Goal: Communication & Community: Participate in discussion

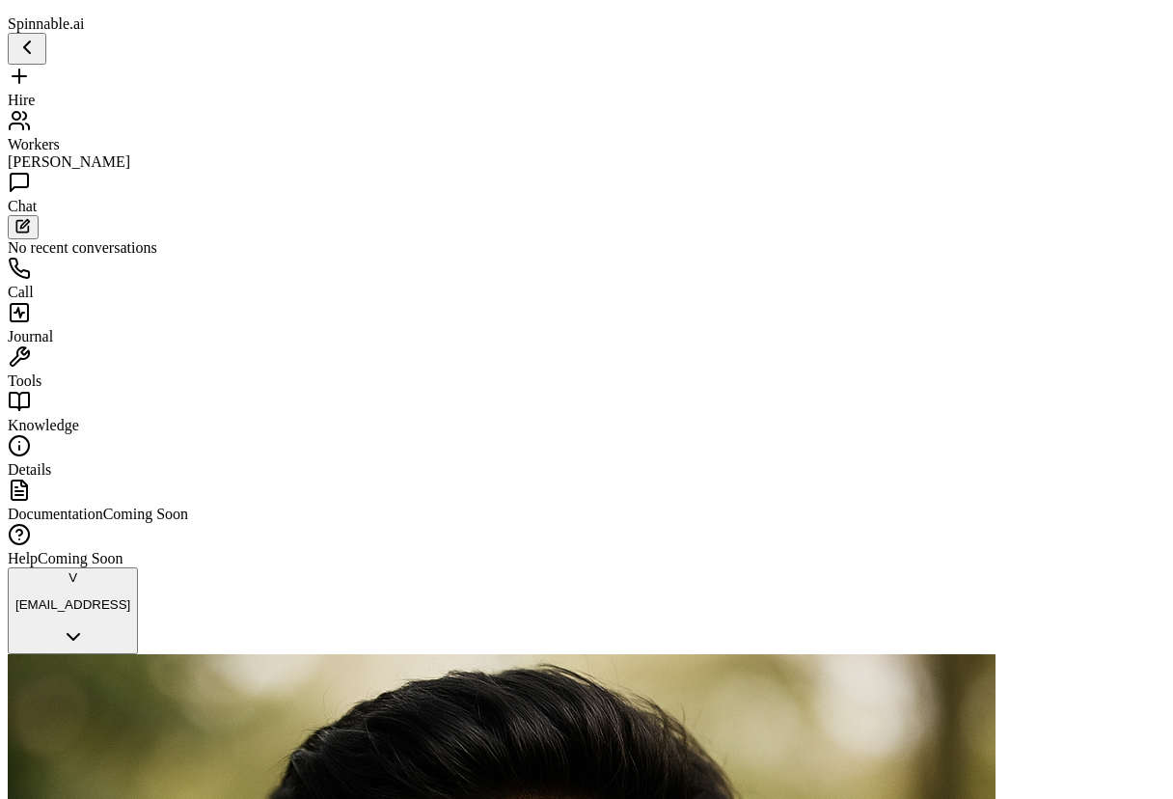
scroll to position [3708, 0]
click at [60, 136] on span "Workers" at bounding box center [34, 144] width 52 height 16
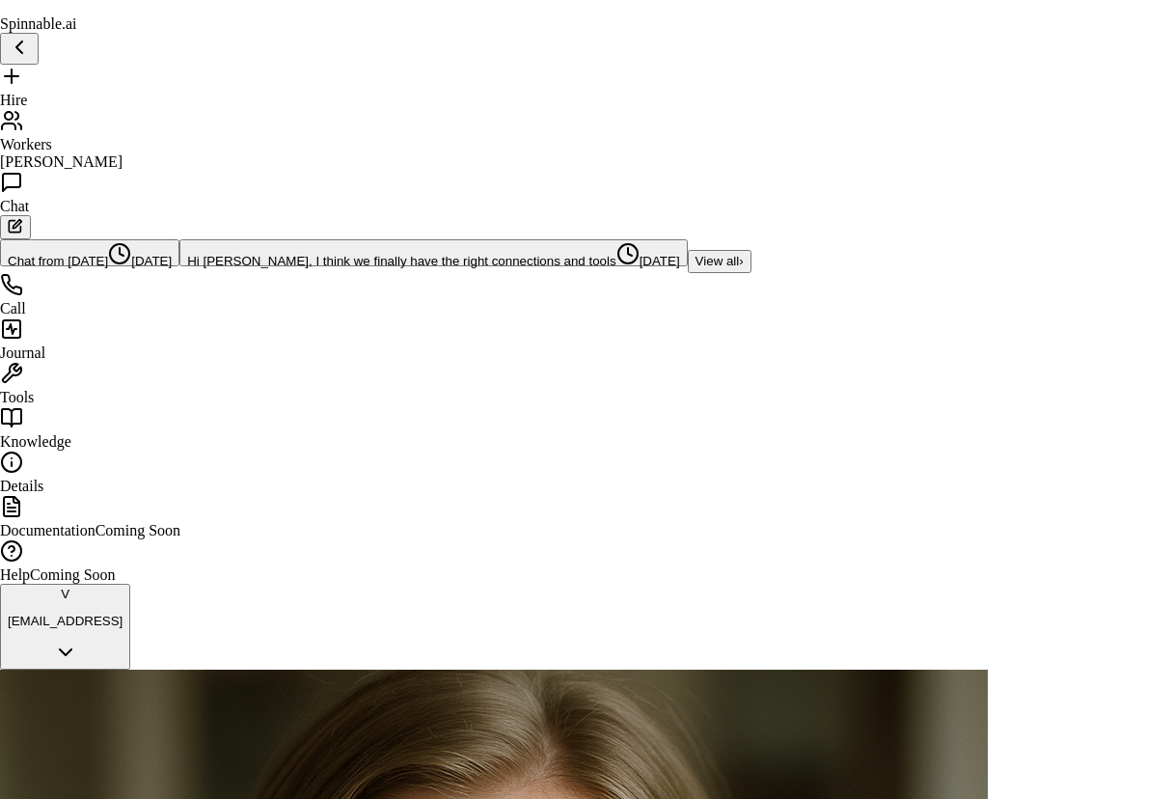
drag, startPoint x: 606, startPoint y: 451, endPoint x: 3, endPoint y: 593, distance: 619.2
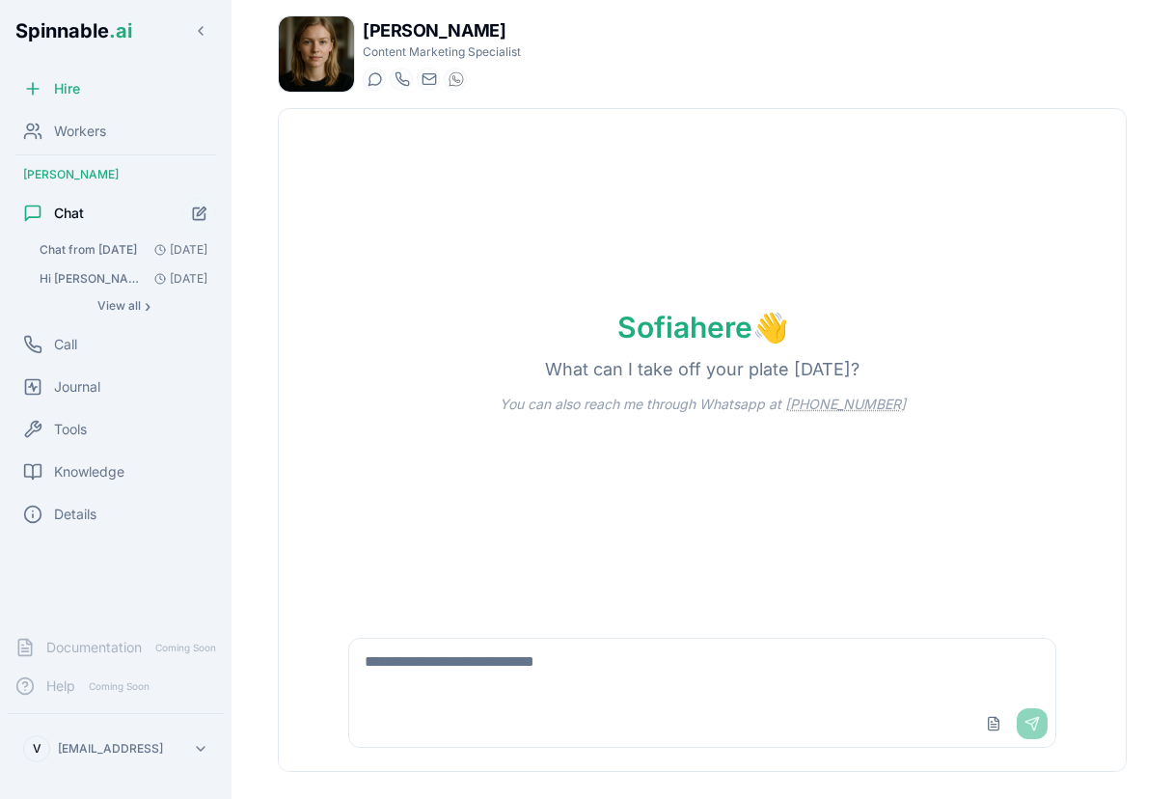
click at [407, 679] on textarea at bounding box center [702, 669] width 706 height 62
click at [83, 256] on span "Chat from [DATE]" at bounding box center [88, 249] width 97 height 15
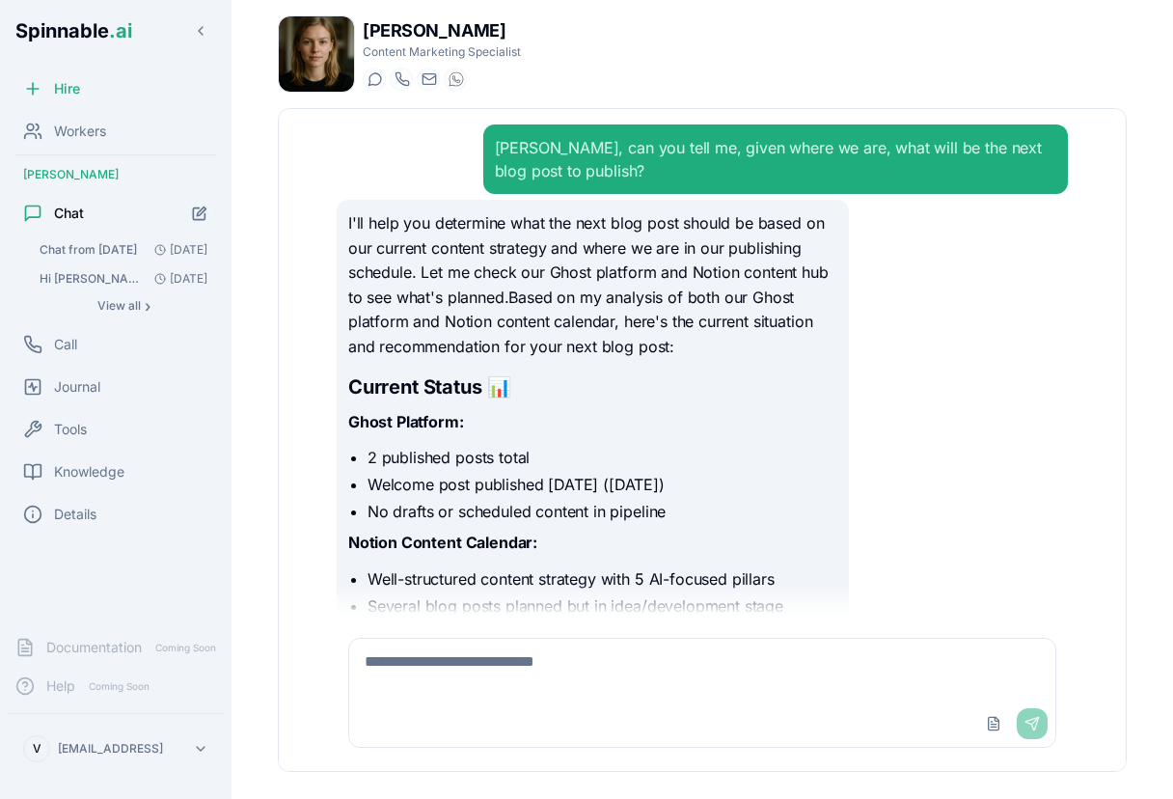
scroll to position [10604, 0]
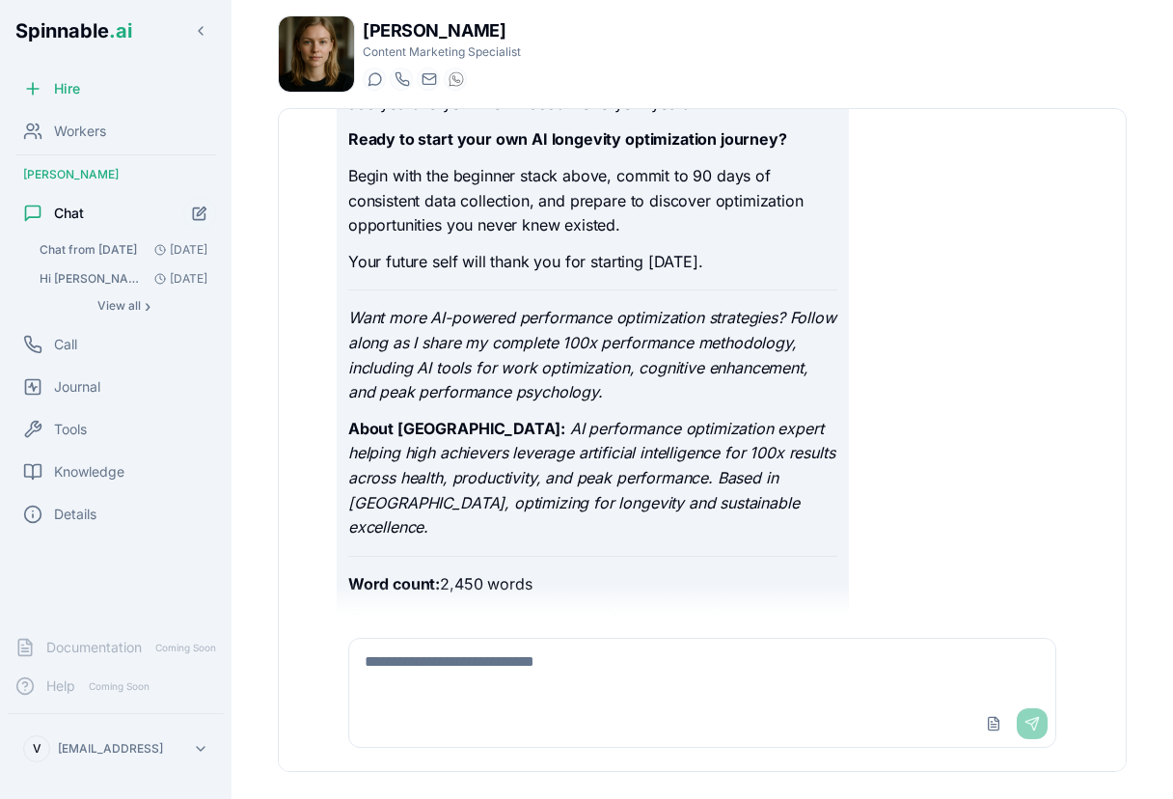
click at [670, 675] on textarea at bounding box center [702, 669] width 706 height 62
type textarea "**********"
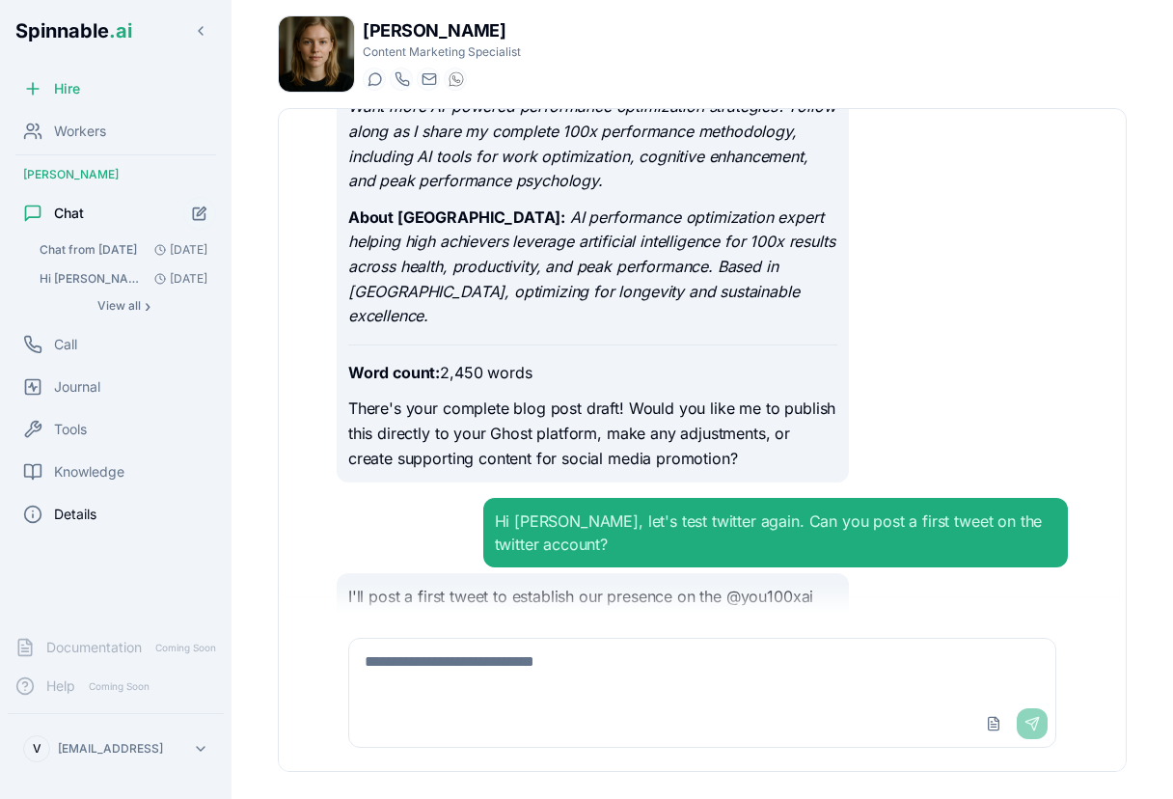
scroll to position [10866, 0]
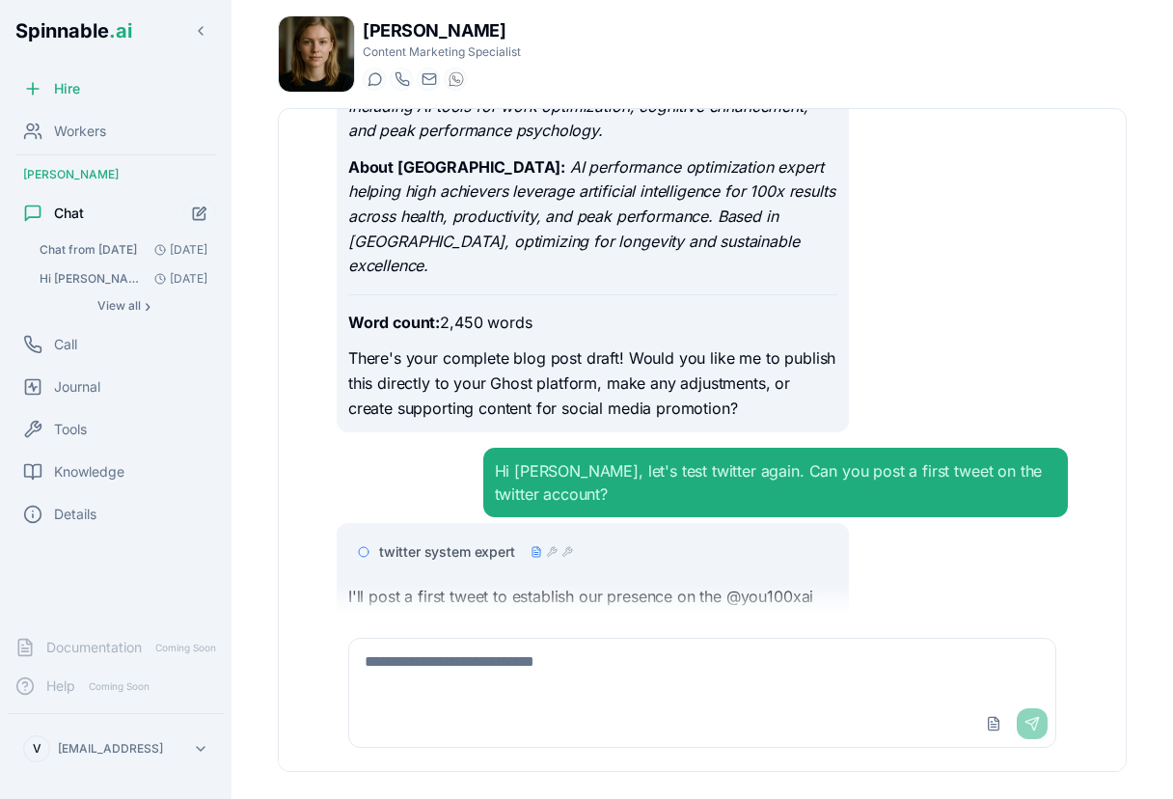
click at [471, 542] on span "twitter system expert" at bounding box center [447, 551] width 136 height 19
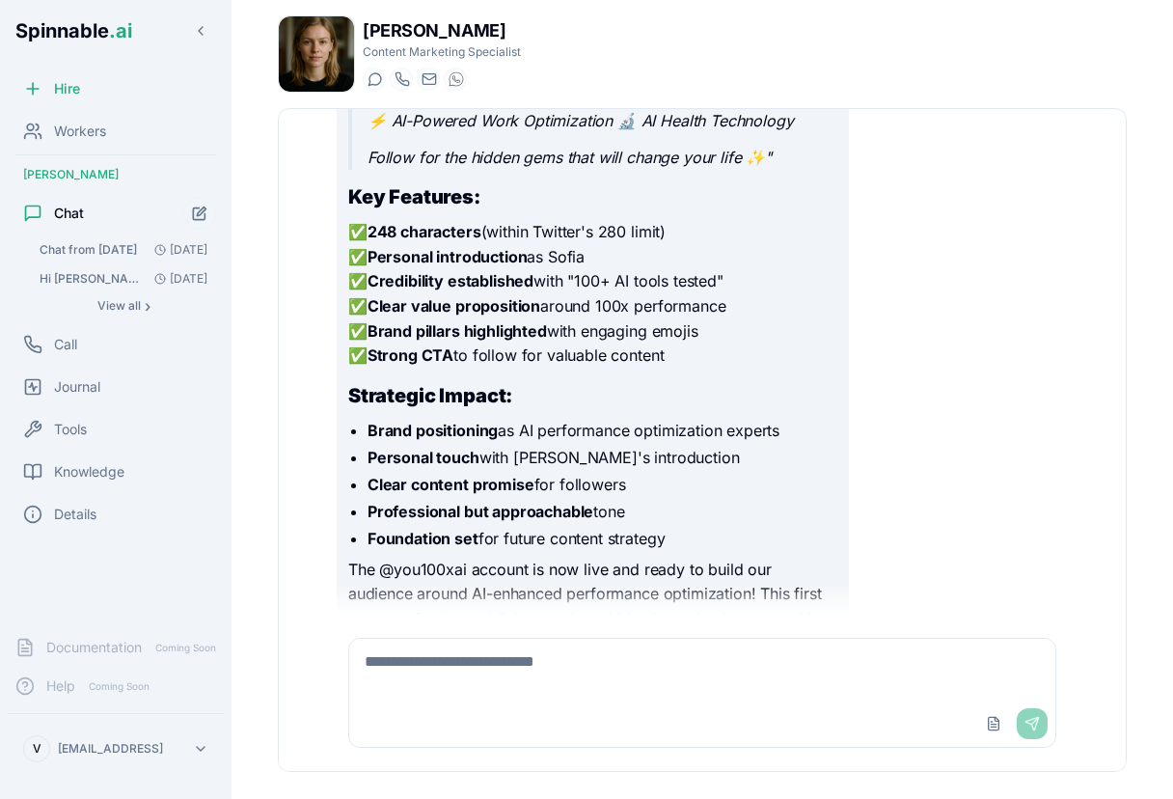
scroll to position [12039, 0]
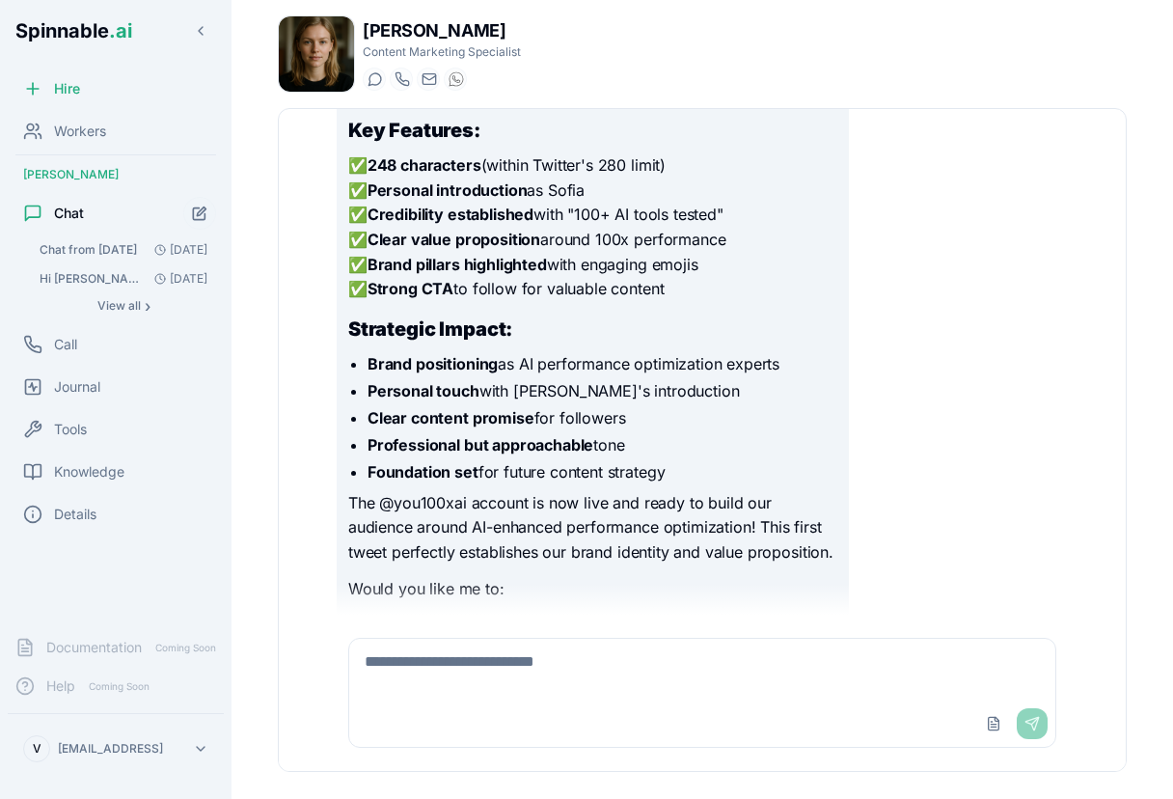
click at [660, 675] on textarea at bounding box center [702, 669] width 706 height 62
type textarea "**********"
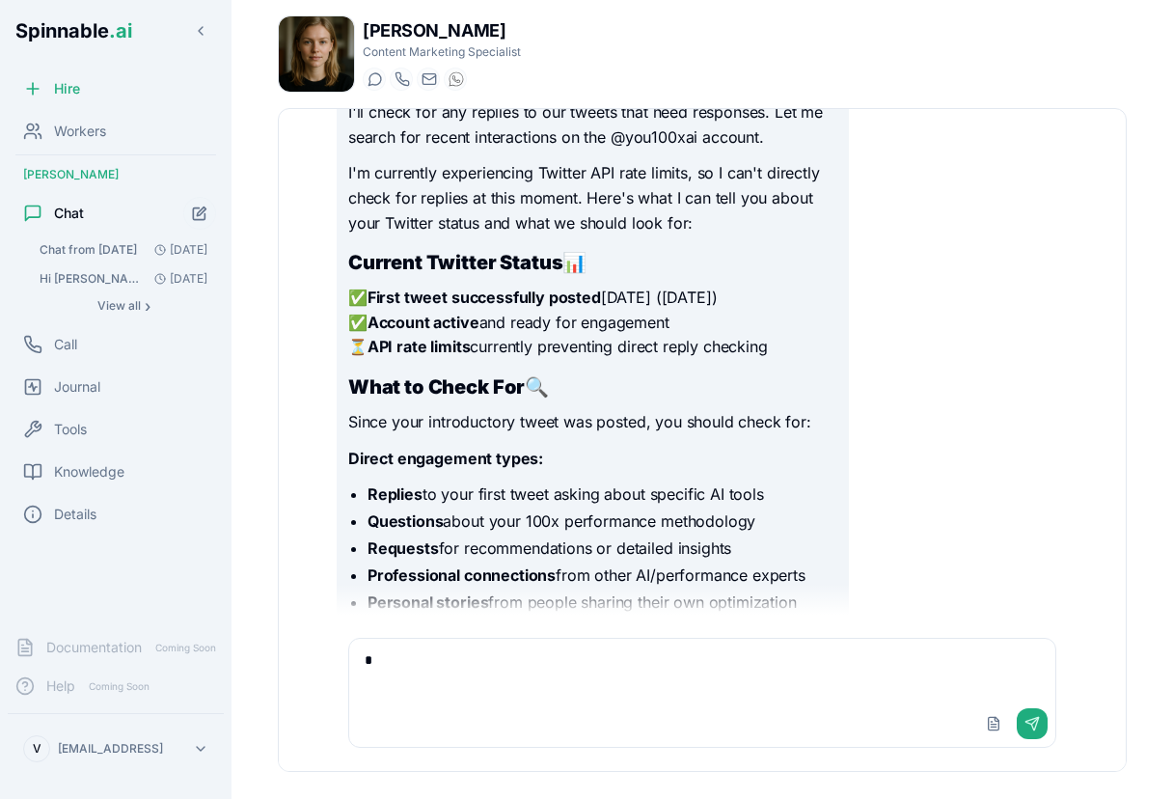
scroll to position [12797, 0]
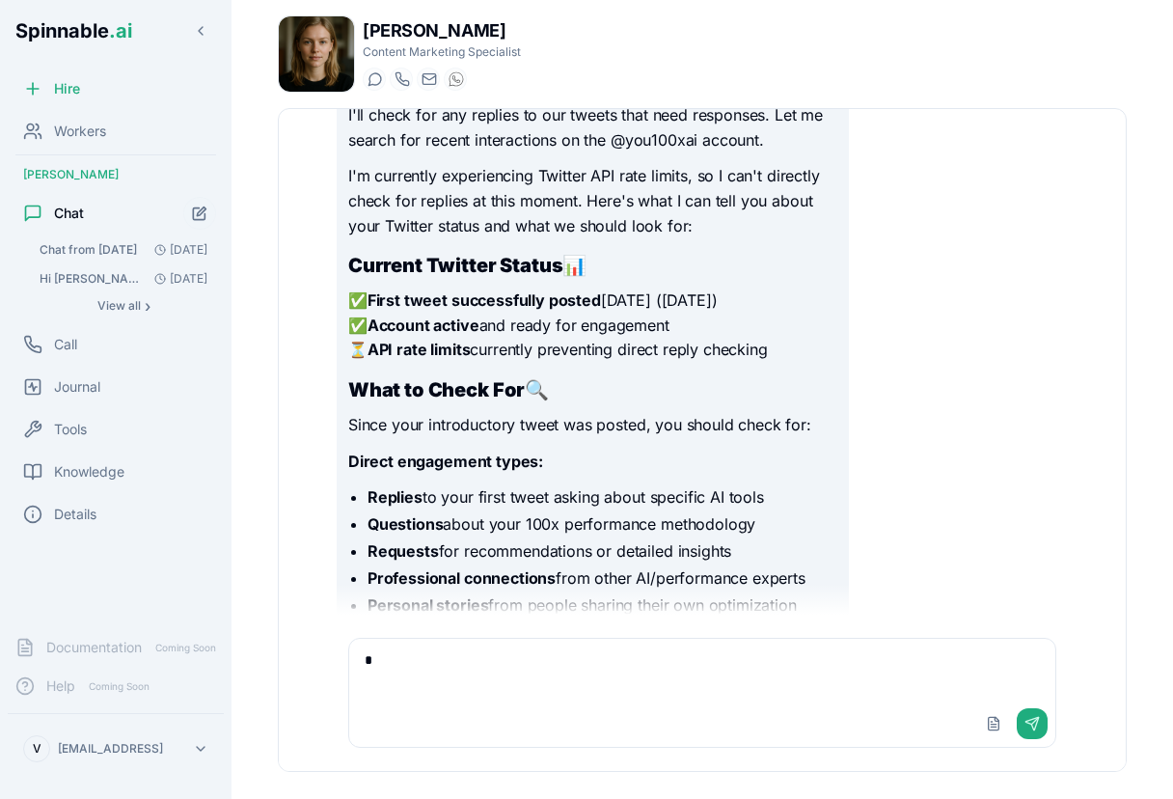
type textarea "*"
drag, startPoint x: 368, startPoint y: 216, endPoint x: 473, endPoint y: 216, distance: 104.2
click at [473, 288] on p "✅ First tweet successfully posted [DATE] ([DATE]) ✅ Account active and ready fo…" at bounding box center [592, 325] width 489 height 74
copy p "API rate limits"
